Goal: Find specific page/section: Find specific page/section

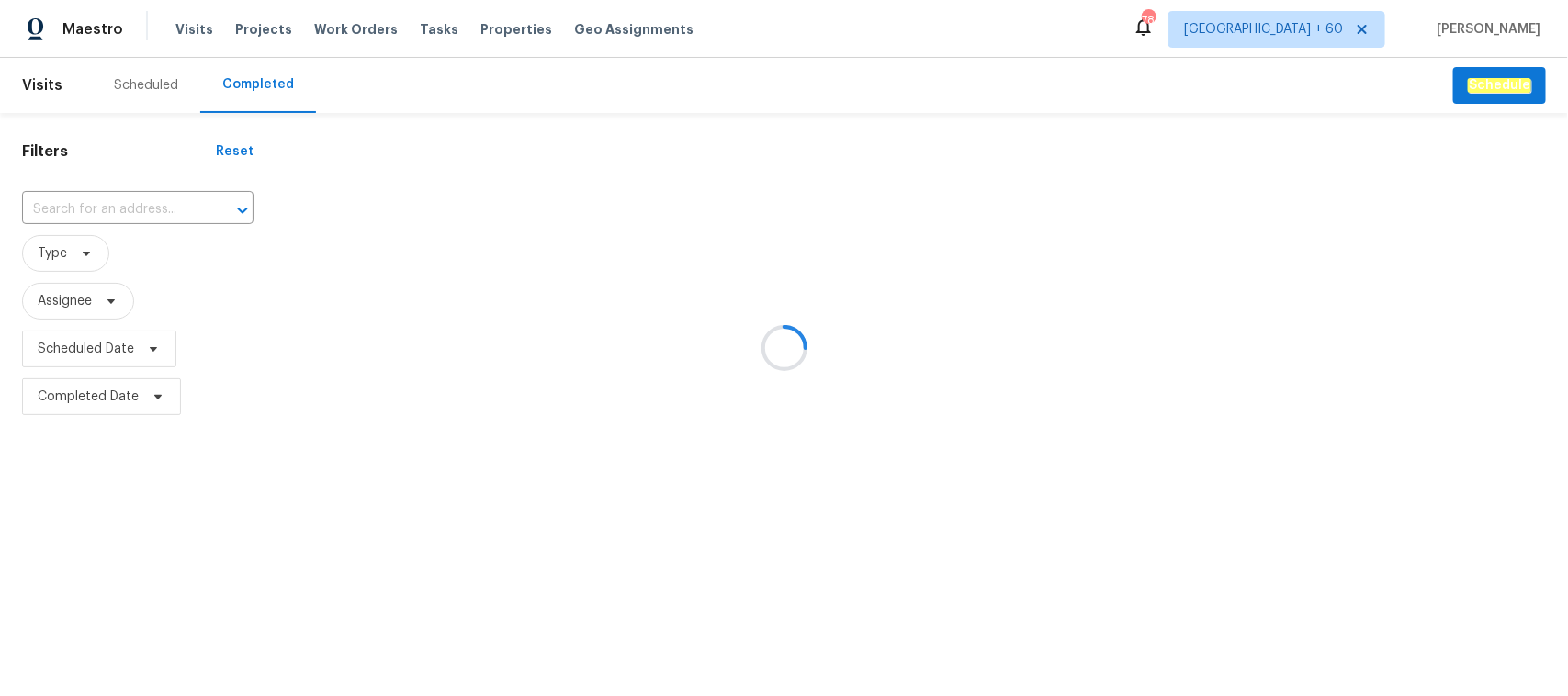
click at [143, 210] on div at bounding box center [784, 348] width 1568 height 696
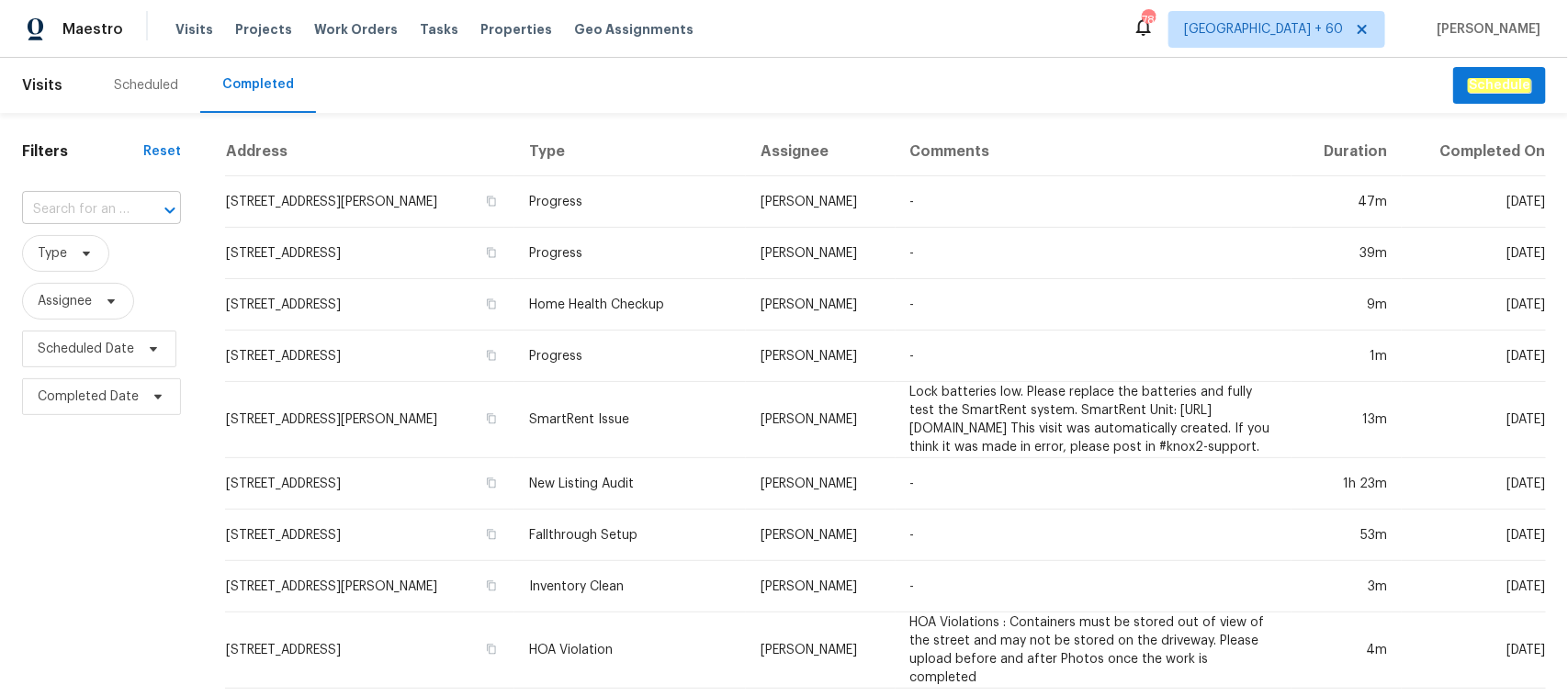
click at [66, 208] on input "text" at bounding box center [76, 210] width 107 height 29
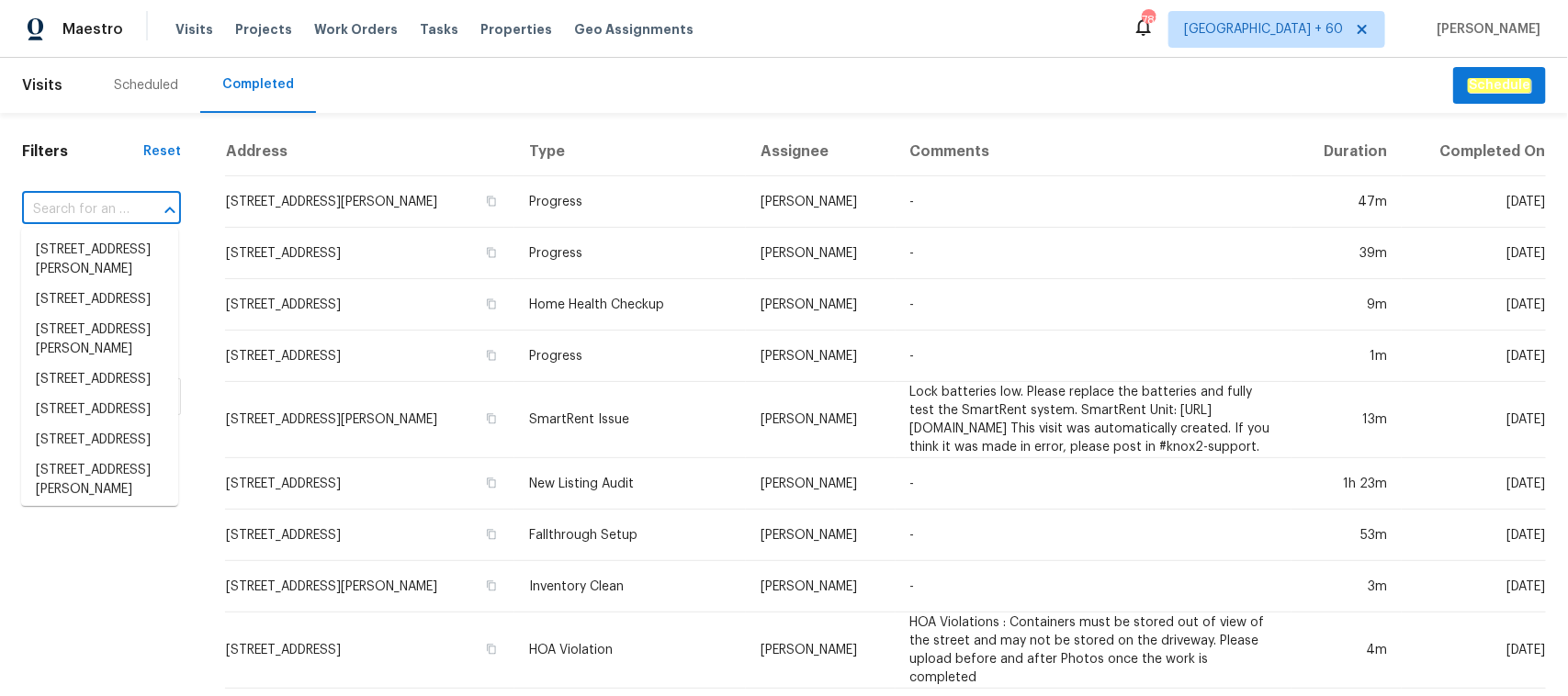
paste input "[STREET_ADDRESS]"
type input "[STREET_ADDRESS]"
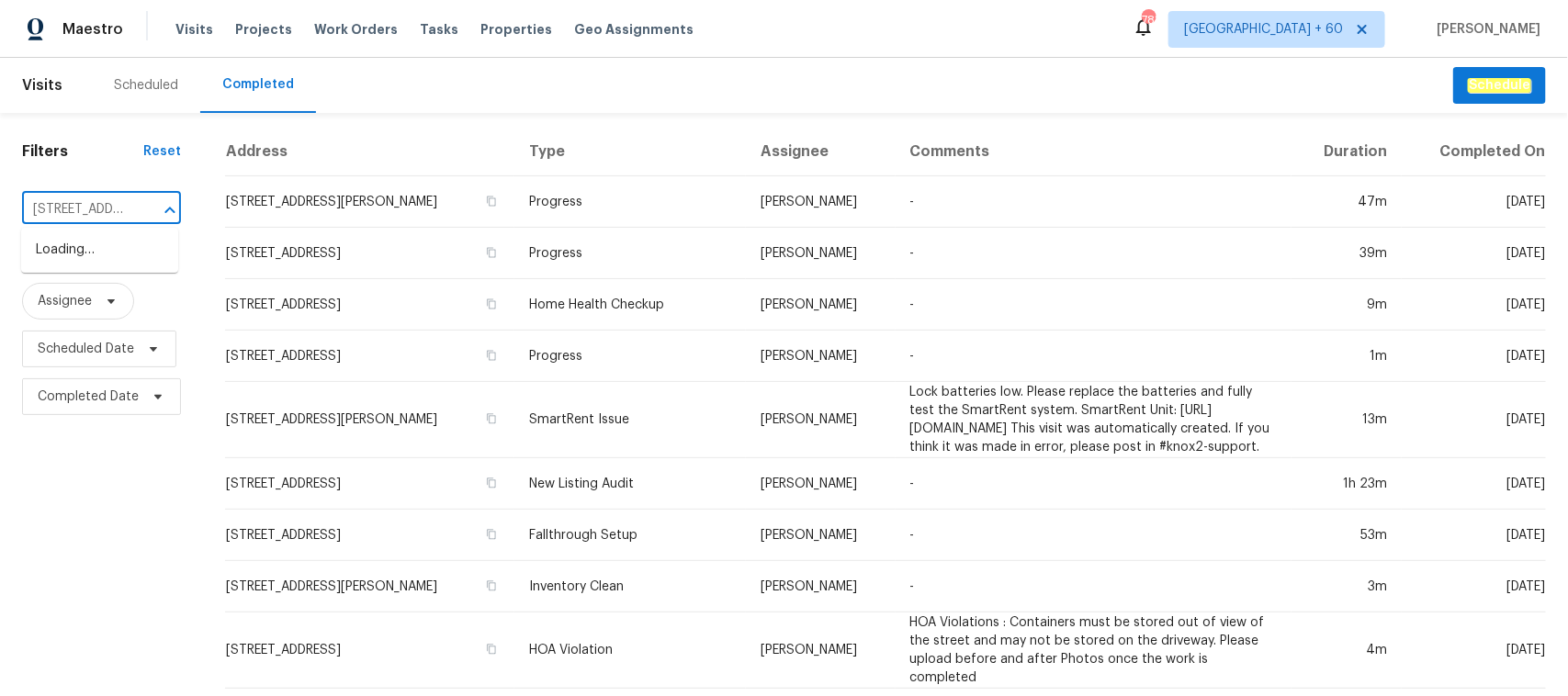
scroll to position [0, 158]
click at [117, 265] on li "[STREET_ADDRESS]" at bounding box center [100, 250] width 157 height 31
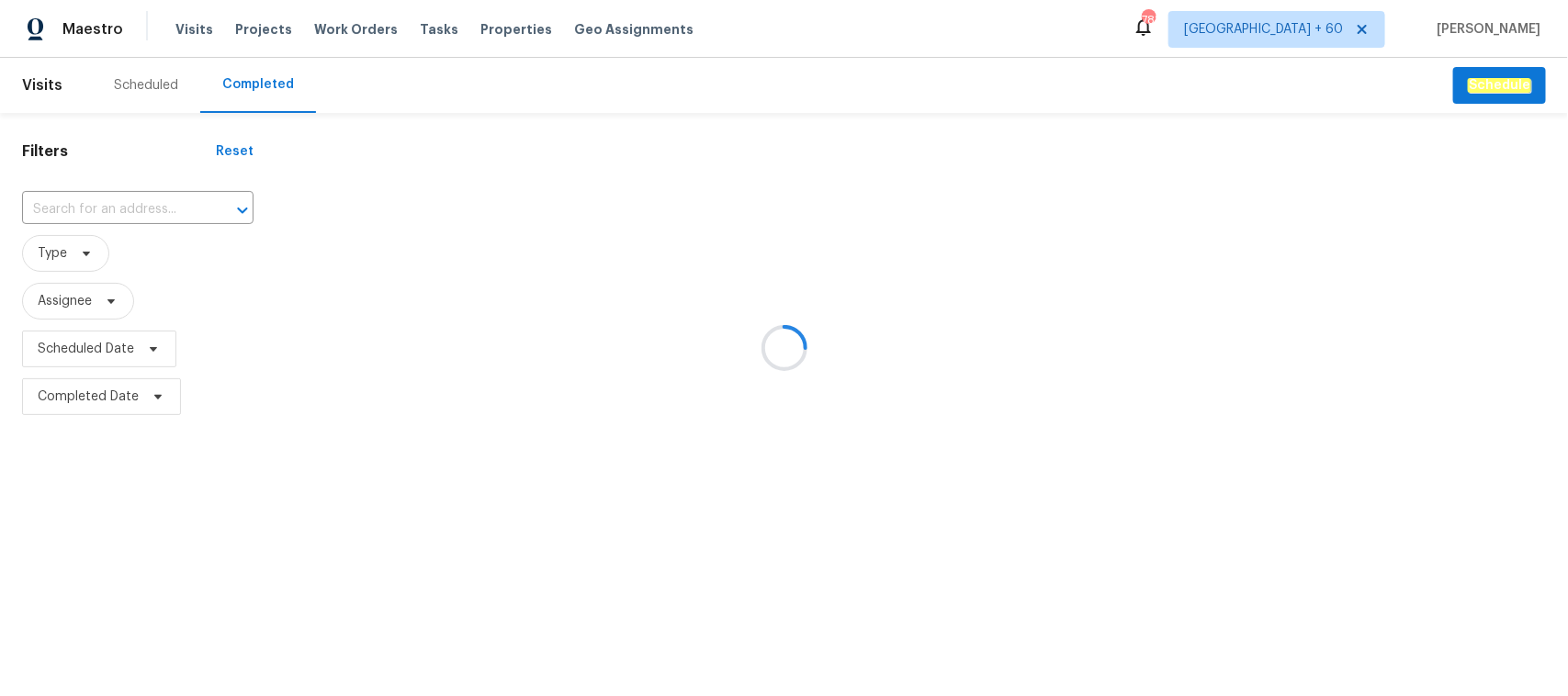
type input "[STREET_ADDRESS]"
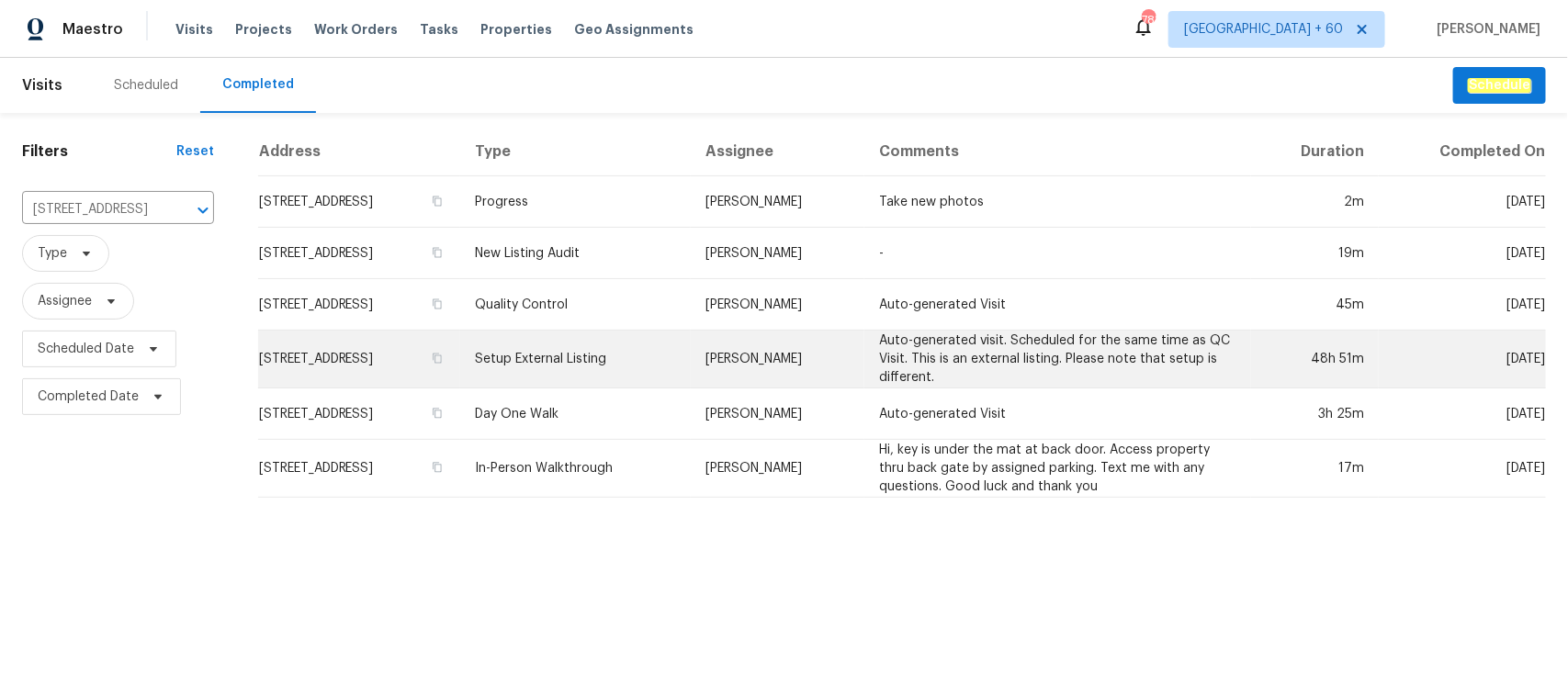
click at [638, 365] on td "Setup External Listing" at bounding box center [575, 359] width 231 height 57
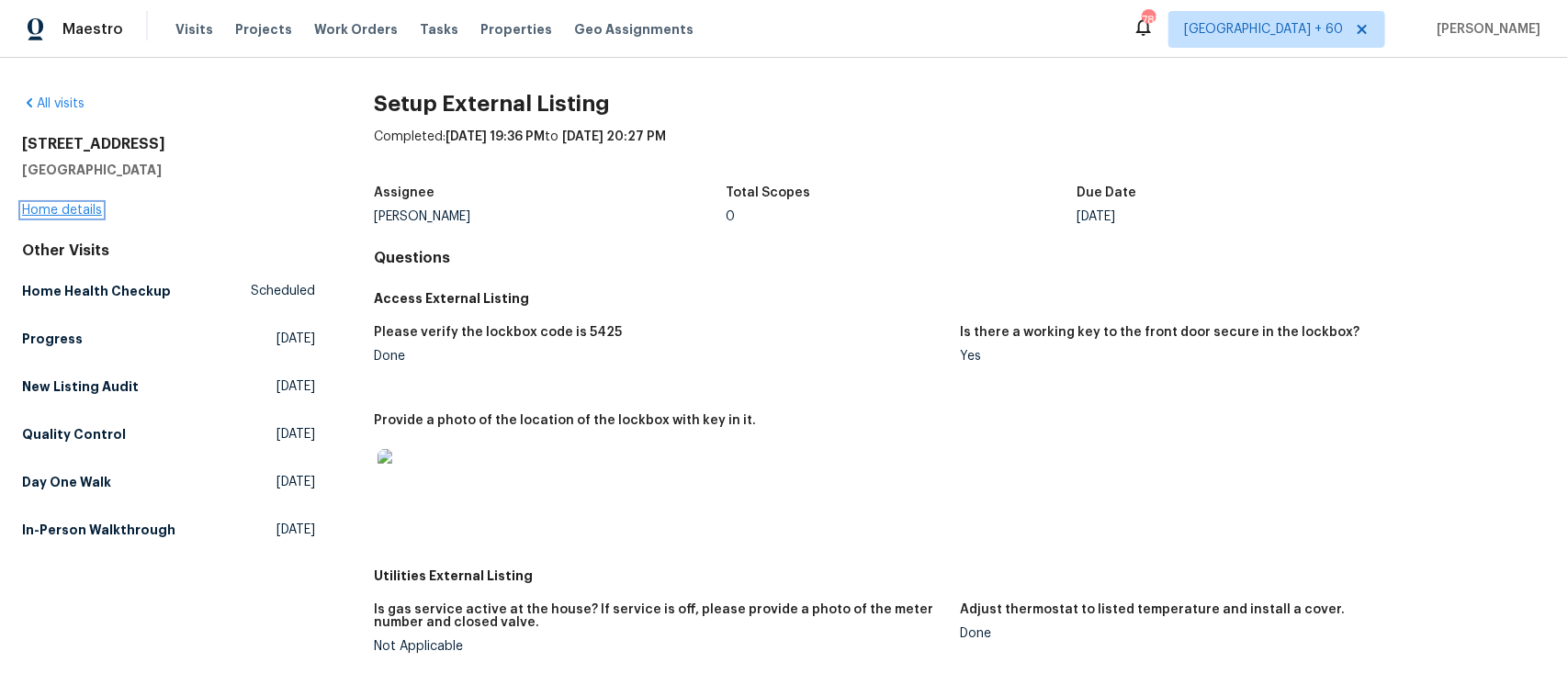
click at [57, 204] on link "Home details" at bounding box center [61, 210] width 80 height 12
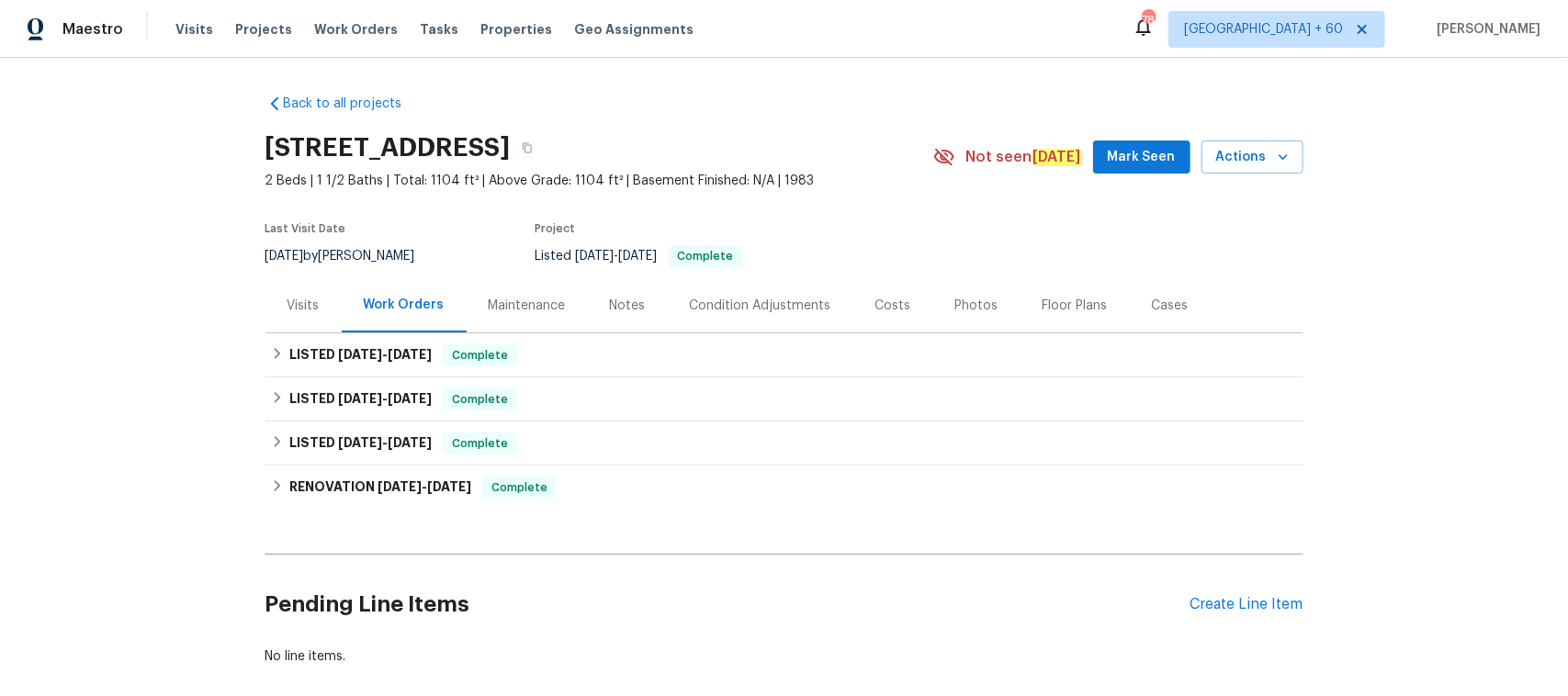
click at [955, 300] on div "Photos" at bounding box center [976, 305] width 43 height 18
